Goal: Information Seeking & Learning: Learn about a topic

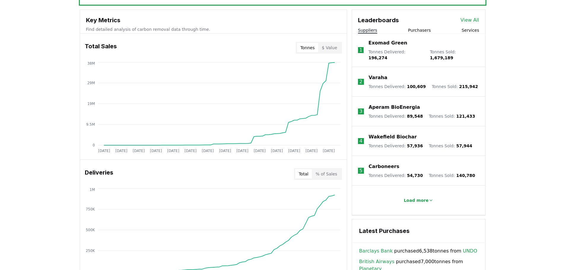
scroll to position [178, 0]
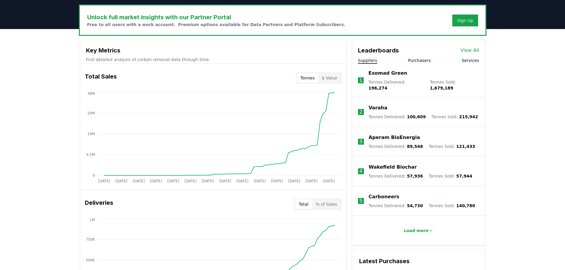
click at [377, 164] on p "Wakefield Biochar" at bounding box center [393, 167] width 48 height 7
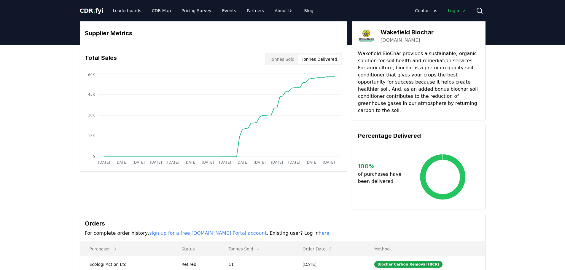
click at [326, 60] on button "Tonnes Delivered" at bounding box center [319, 59] width 43 height 9
click at [288, 60] on button "Tonnes Sold" at bounding box center [282, 59] width 32 height 9
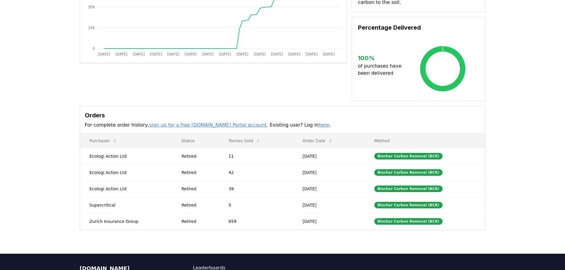
scroll to position [119, 0]
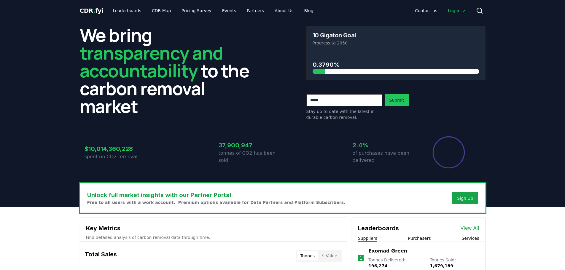
scroll to position [178, 0]
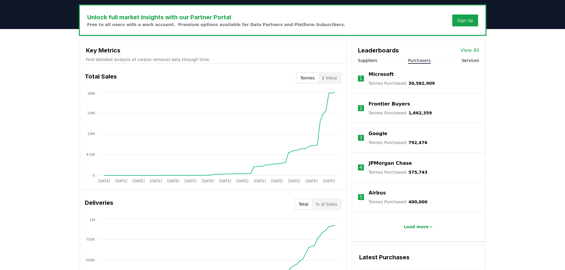
click at [420, 60] on button "Purchasers" at bounding box center [419, 61] width 23 height 6
click at [472, 61] on button "Services" at bounding box center [469, 61] width 17 height 6
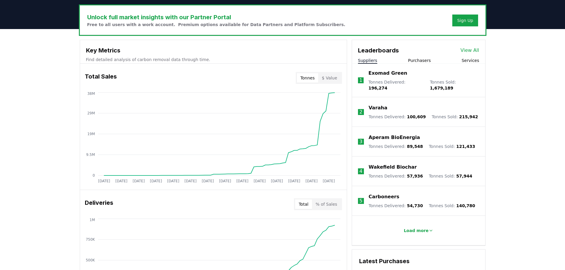
click at [364, 60] on button "Suppliers" at bounding box center [367, 61] width 19 height 6
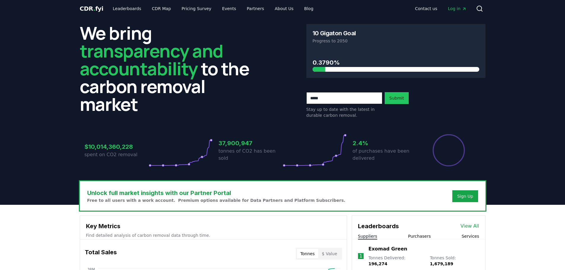
scroll to position [0, 0]
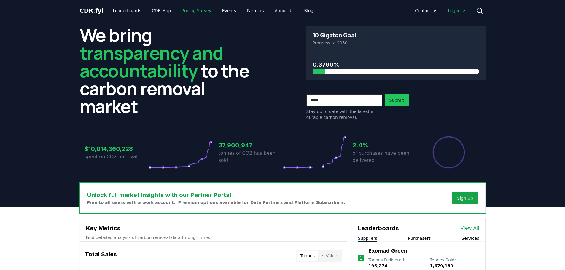
click at [198, 13] on link "Pricing Survey" at bounding box center [196, 10] width 39 height 11
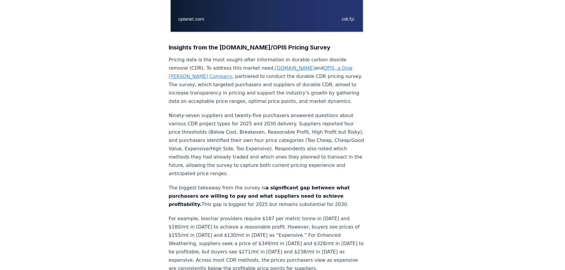
scroll to position [356, 0]
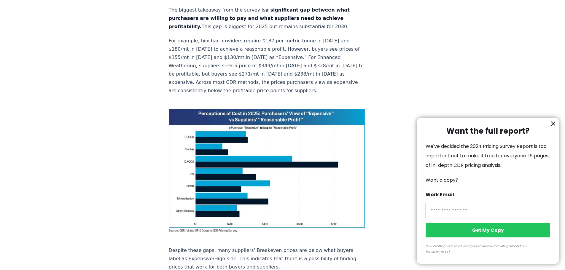
click at [553, 127] on icon "information" at bounding box center [553, 123] width 7 height 7
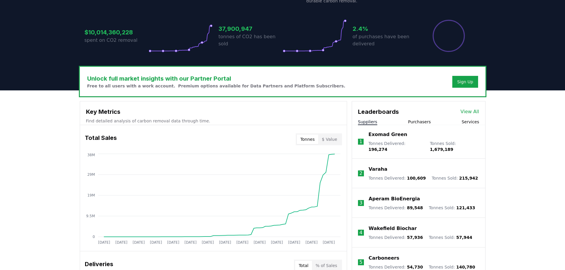
scroll to position [115, 0]
